Goal: Task Accomplishment & Management: Use online tool/utility

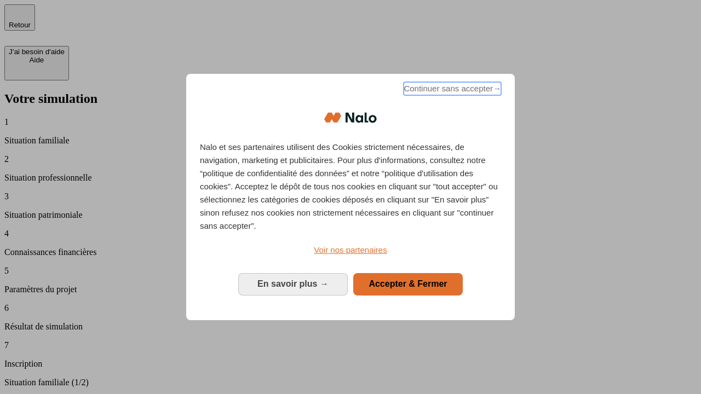
click at [451, 90] on span "Continuer sans accepter →" at bounding box center [453, 88] width 98 height 13
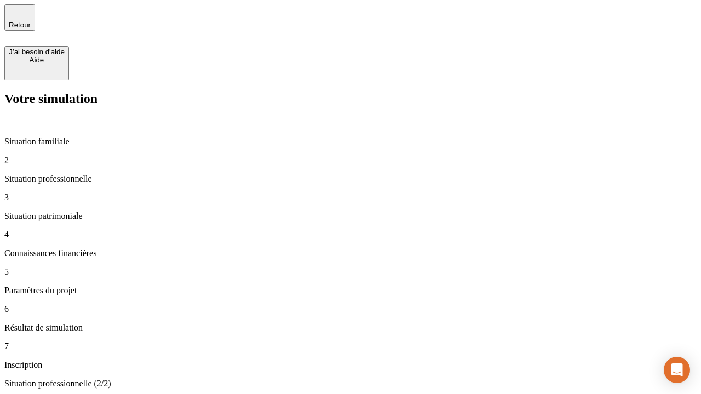
type input "30 000"
type input "0"
type input "1 000"
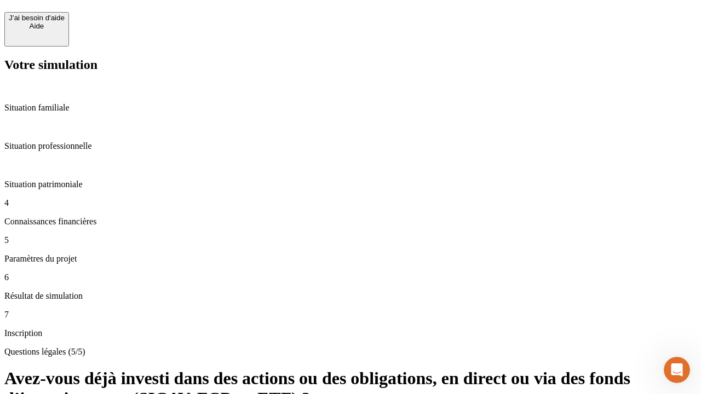
scroll to position [26, 0]
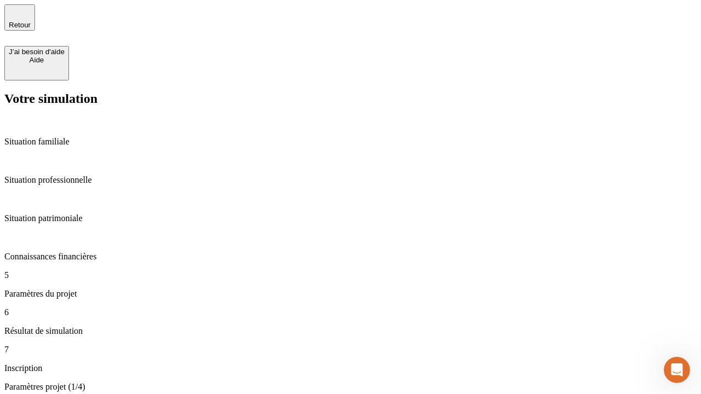
type input "40"
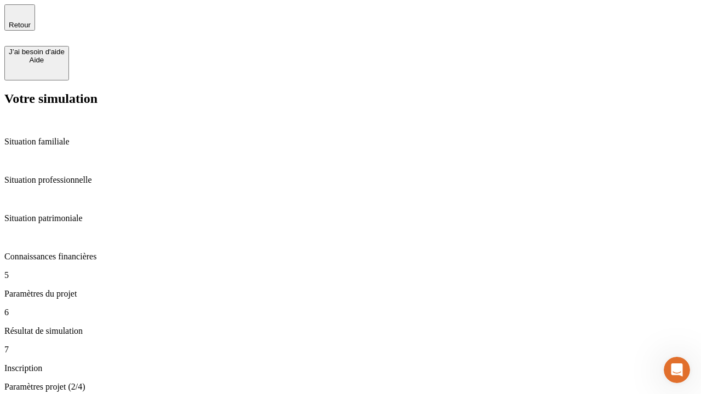
type input "200 000"
type input "640"
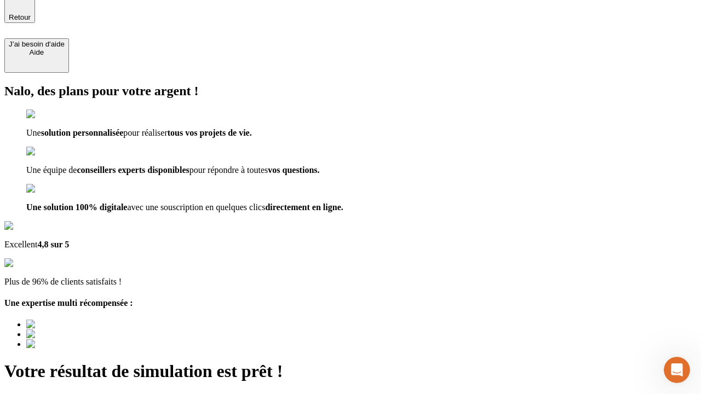
type input "[EMAIL_ADDRESS][DOMAIN_NAME]"
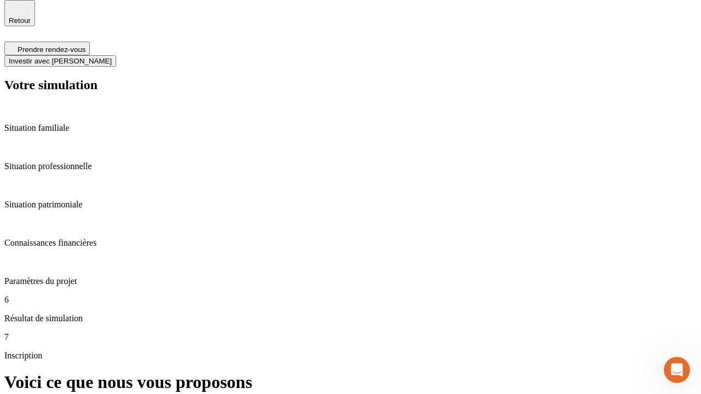
click at [112, 57] on span "Investir avec [PERSON_NAME]" at bounding box center [60, 61] width 103 height 8
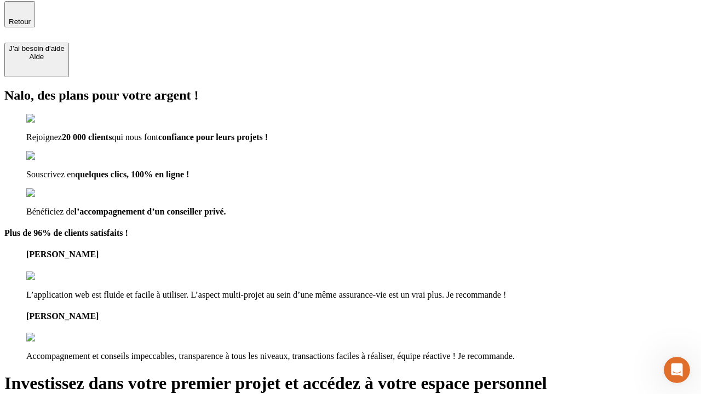
type input "abc"
